Goal: Use online tool/utility: Utilize a website feature to perform a specific function

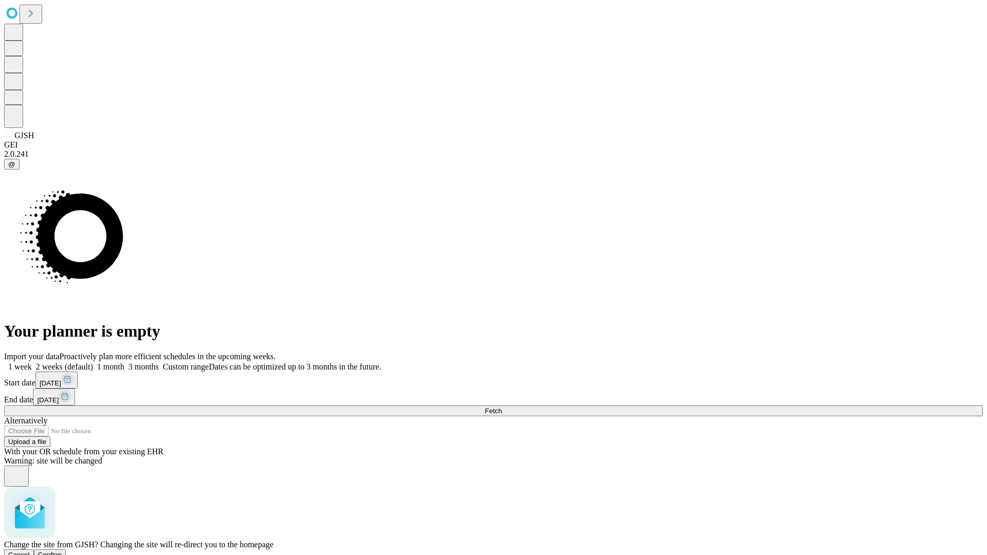
click at [62, 551] on span "Confirm" at bounding box center [50, 555] width 24 height 8
click at [32, 362] on label "1 week" at bounding box center [18, 366] width 28 height 9
click at [502, 407] on span "Fetch" at bounding box center [493, 411] width 17 height 8
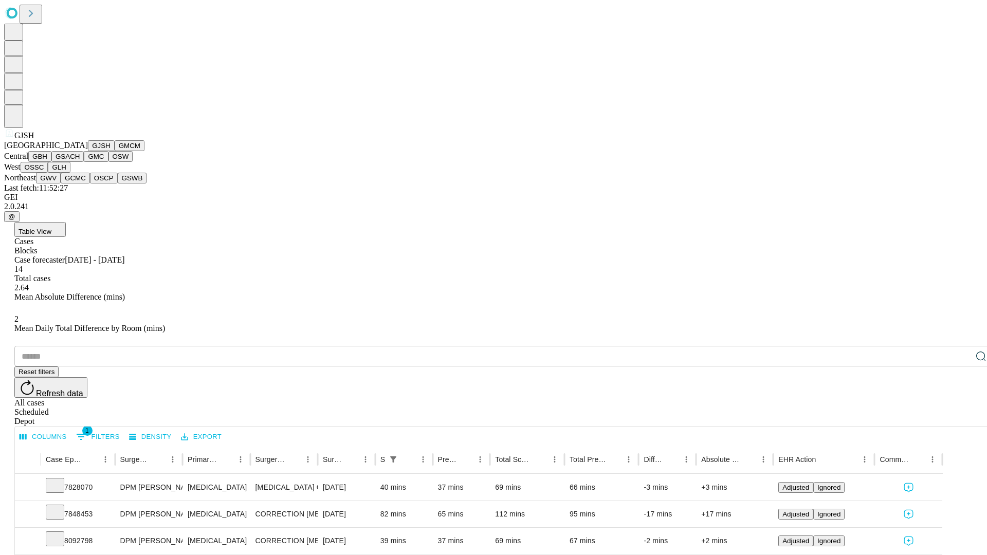
click at [115, 151] on button "GMCM" at bounding box center [130, 145] width 30 height 11
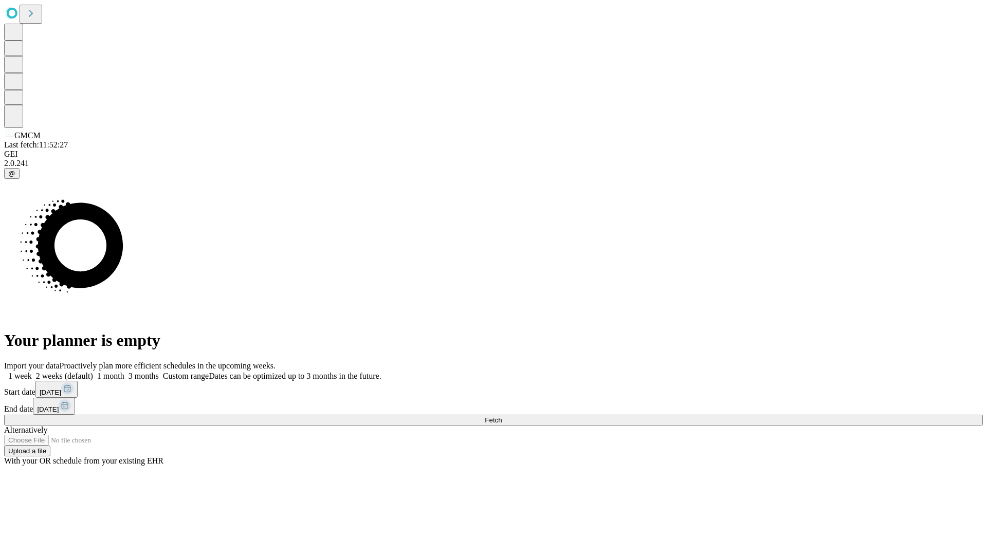
click at [32, 372] on label "1 week" at bounding box center [18, 376] width 28 height 9
click at [502, 416] on span "Fetch" at bounding box center [493, 420] width 17 height 8
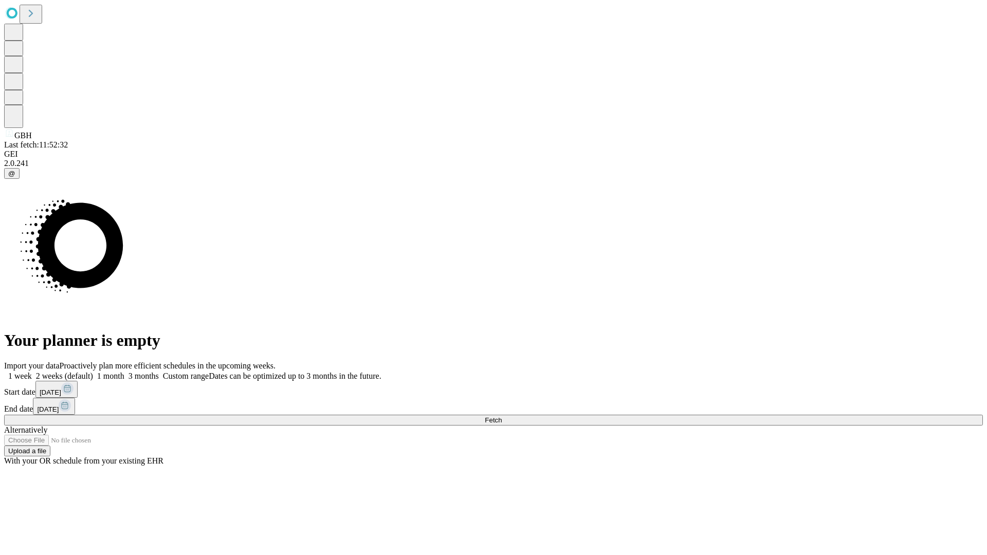
click at [32, 372] on label "1 week" at bounding box center [18, 376] width 28 height 9
click at [502, 416] on span "Fetch" at bounding box center [493, 420] width 17 height 8
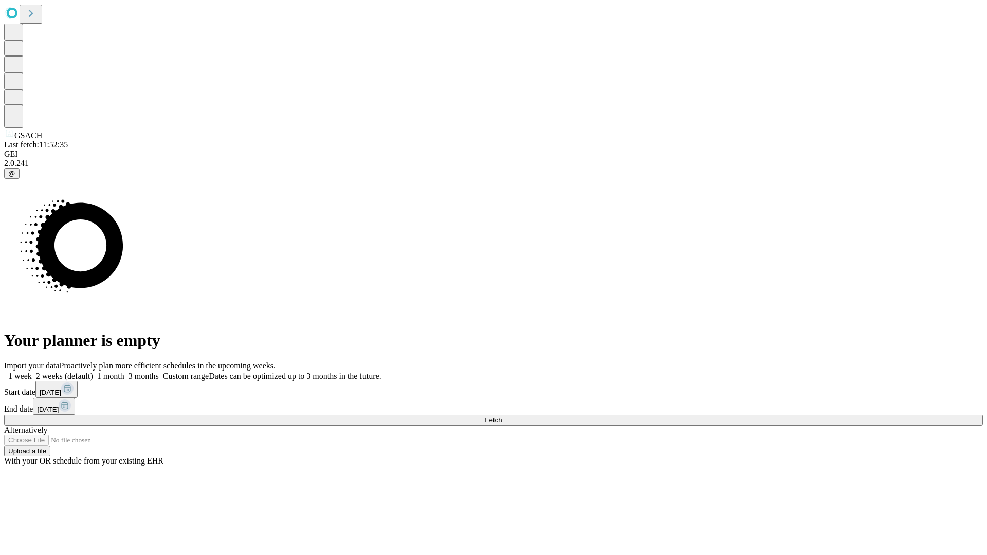
click at [32, 372] on label "1 week" at bounding box center [18, 376] width 28 height 9
click at [502, 416] on span "Fetch" at bounding box center [493, 420] width 17 height 8
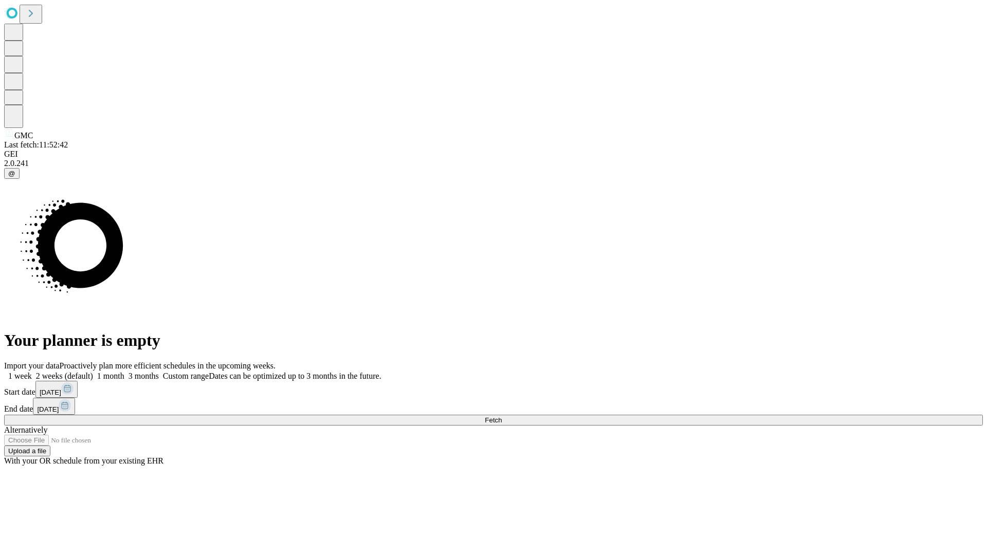
click at [32, 372] on label "1 week" at bounding box center [18, 376] width 28 height 9
click at [502, 416] on span "Fetch" at bounding box center [493, 420] width 17 height 8
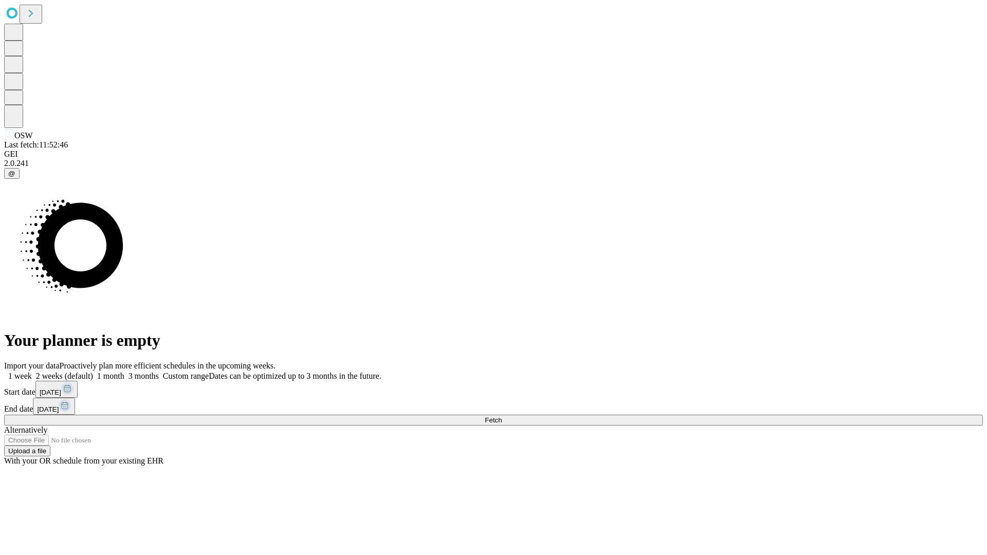
click at [502, 416] on span "Fetch" at bounding box center [493, 420] width 17 height 8
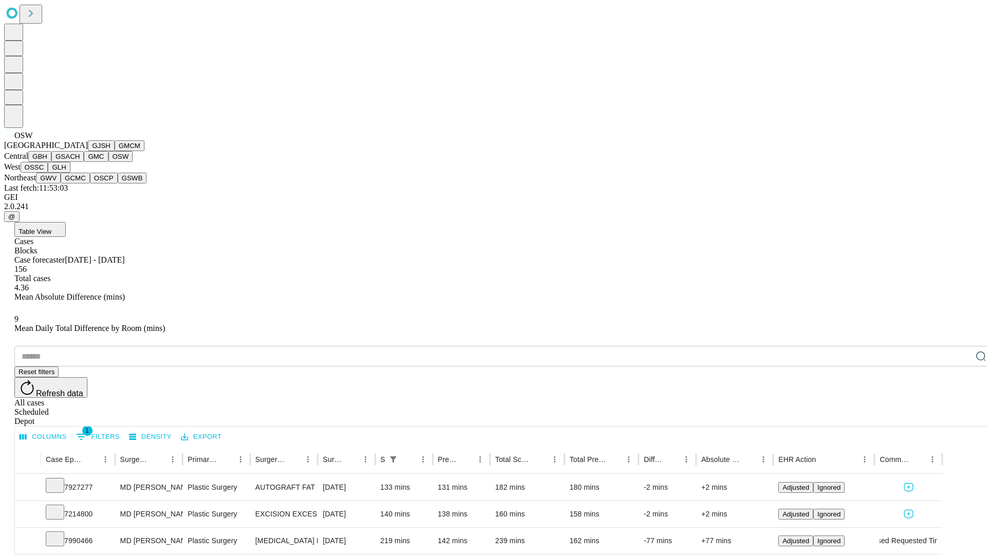
click at [48, 173] on button "OSSC" at bounding box center [35, 167] width 28 height 11
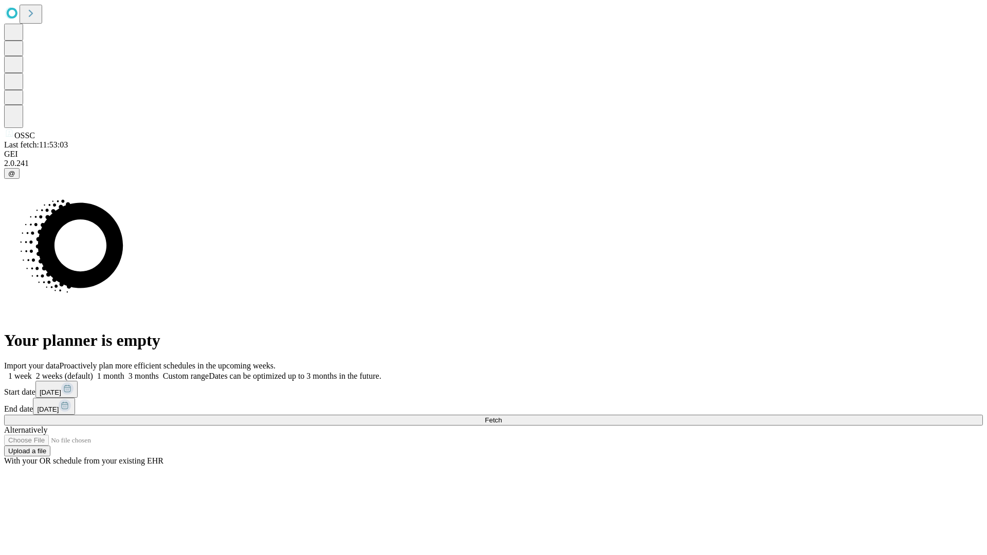
click at [502, 416] on span "Fetch" at bounding box center [493, 420] width 17 height 8
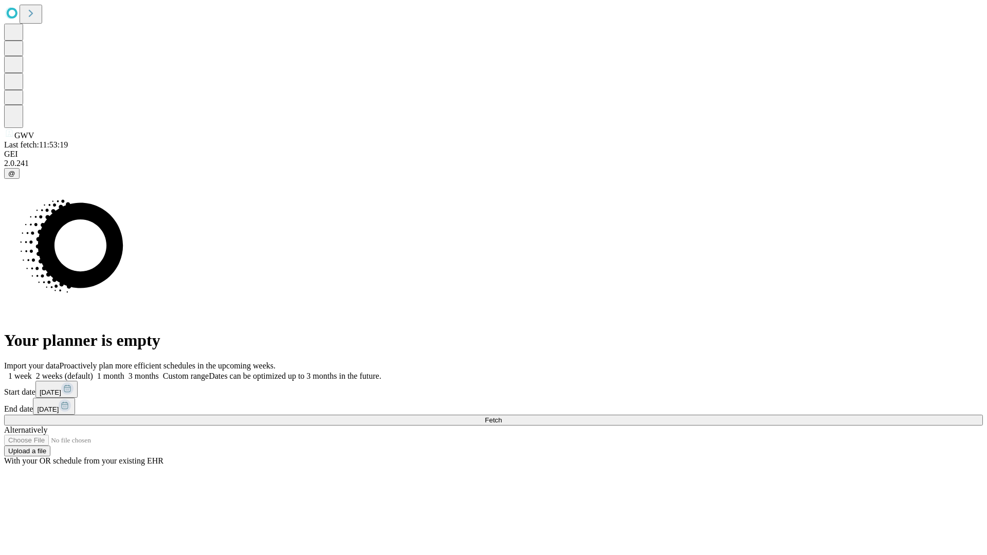
click at [32, 372] on label "1 week" at bounding box center [18, 376] width 28 height 9
click at [502, 416] on span "Fetch" at bounding box center [493, 420] width 17 height 8
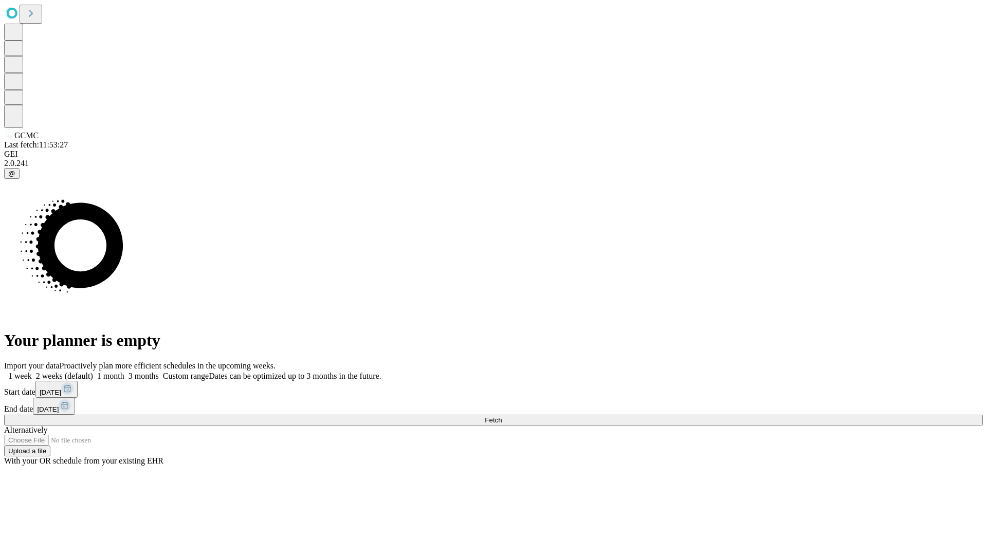
click at [32, 372] on label "1 week" at bounding box center [18, 376] width 28 height 9
click at [502, 416] on span "Fetch" at bounding box center [493, 420] width 17 height 8
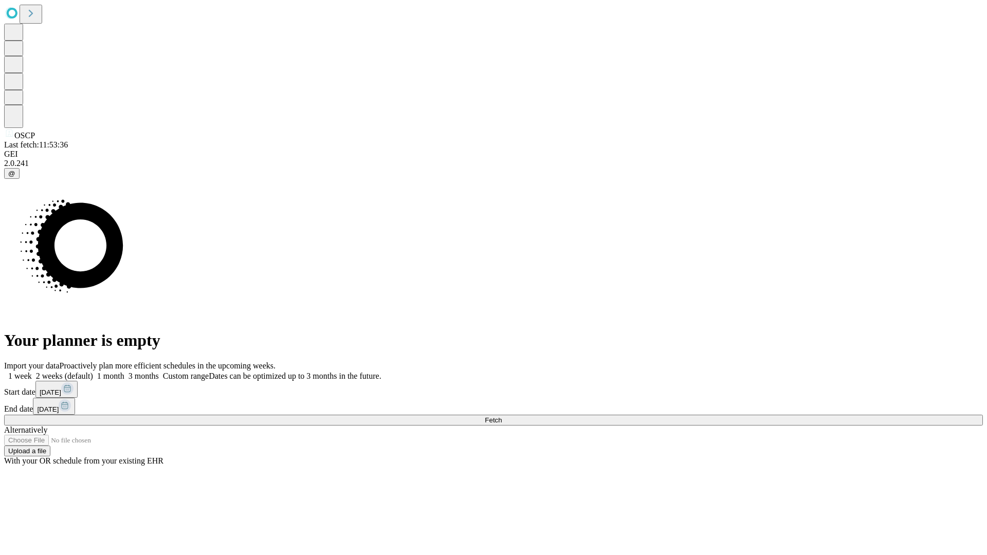
click at [32, 372] on label "1 week" at bounding box center [18, 376] width 28 height 9
click at [502, 416] on span "Fetch" at bounding box center [493, 420] width 17 height 8
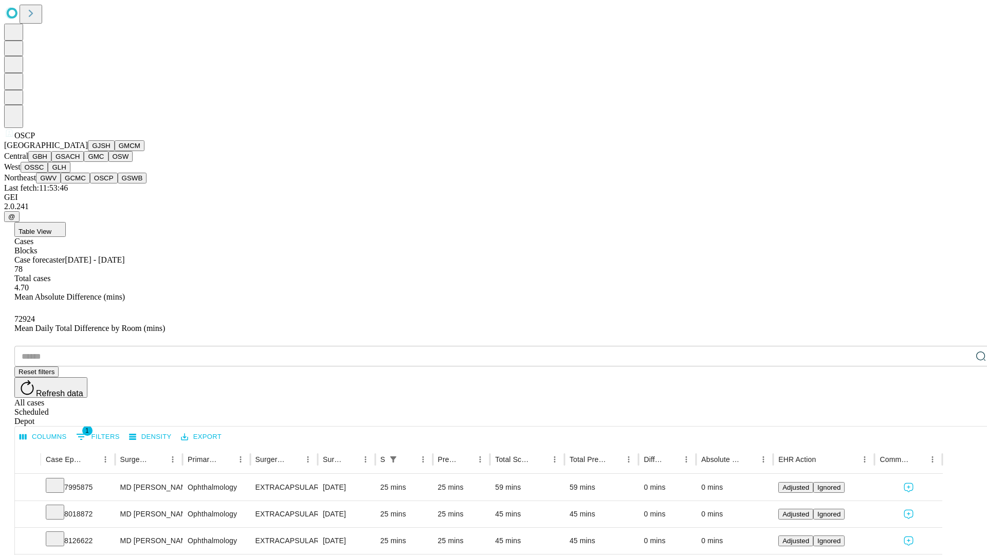
click at [118, 183] on button "GSWB" at bounding box center [132, 178] width 29 height 11
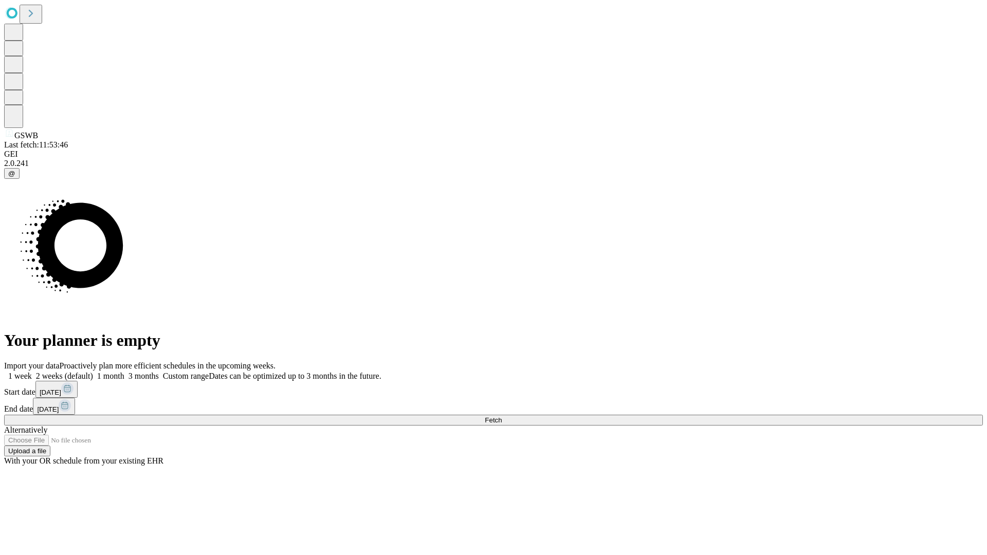
click at [32, 372] on label "1 week" at bounding box center [18, 376] width 28 height 9
click at [502, 416] on span "Fetch" at bounding box center [493, 420] width 17 height 8
